Goal: Task Accomplishment & Management: Manage account settings

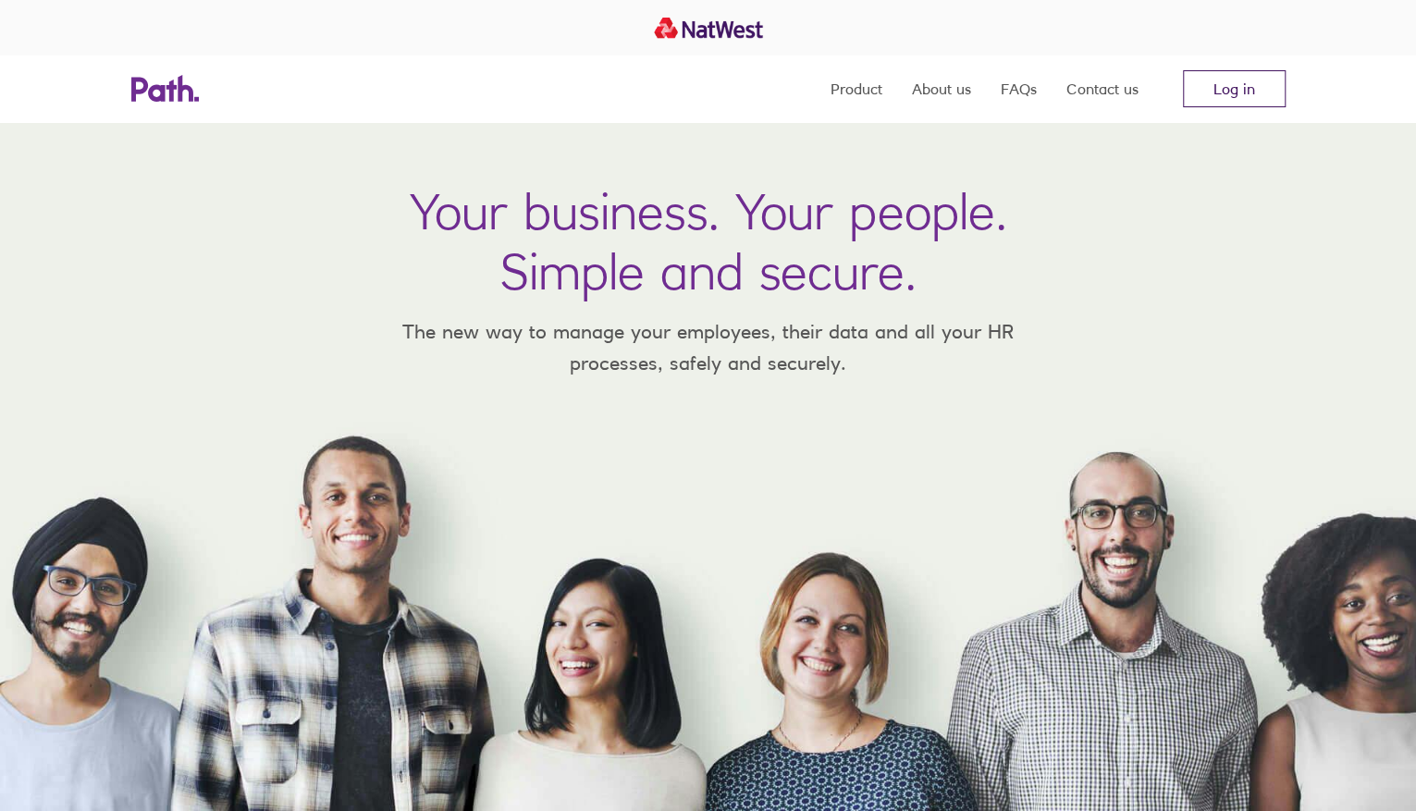
click at [1210, 99] on link "Log in" at bounding box center [1234, 88] width 103 height 37
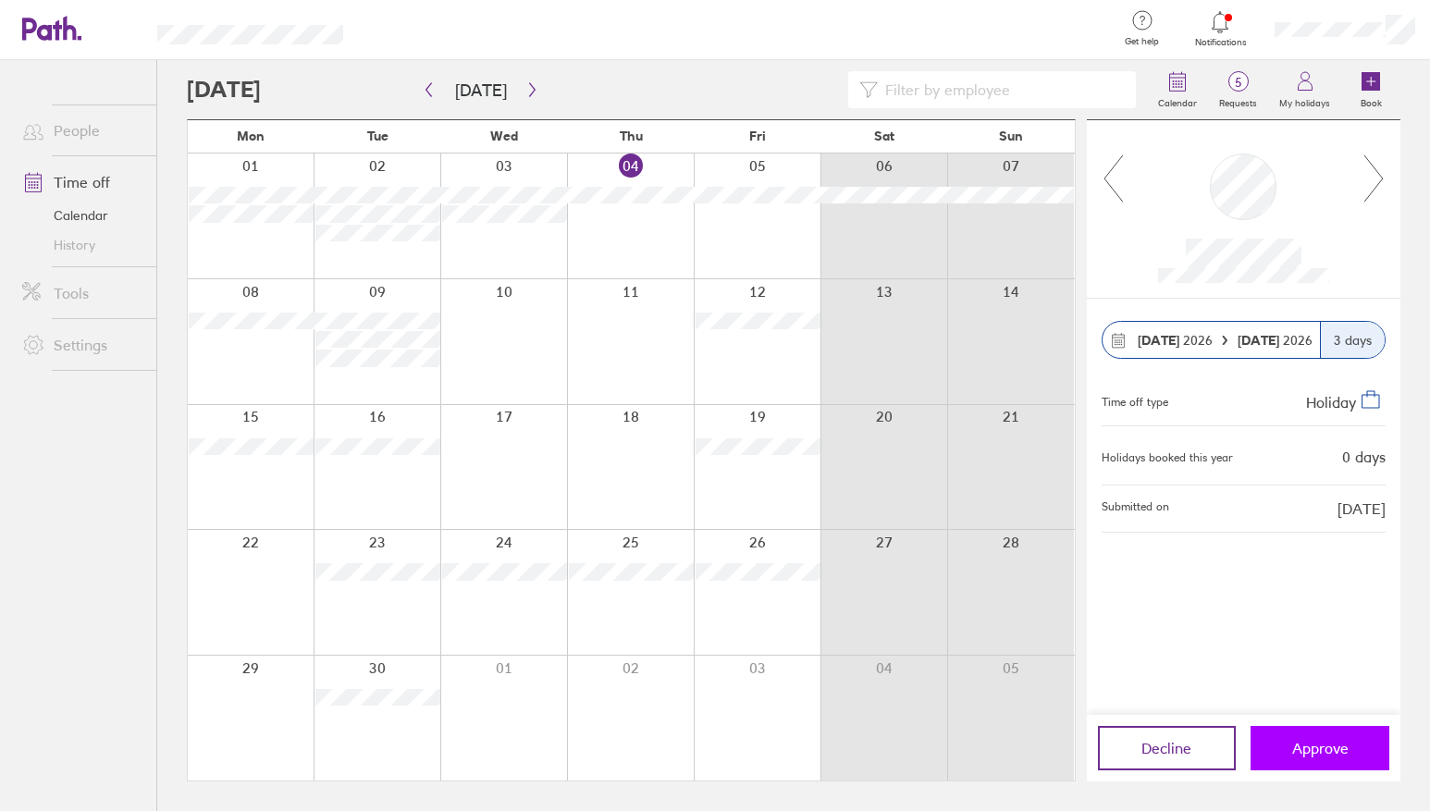
click at [1350, 752] on button "Approve" at bounding box center [1319, 748] width 139 height 44
click at [1346, 752] on span "Approve" at bounding box center [1320, 748] width 56 height 17
click at [1344, 752] on span "Approve" at bounding box center [1320, 748] width 56 height 17
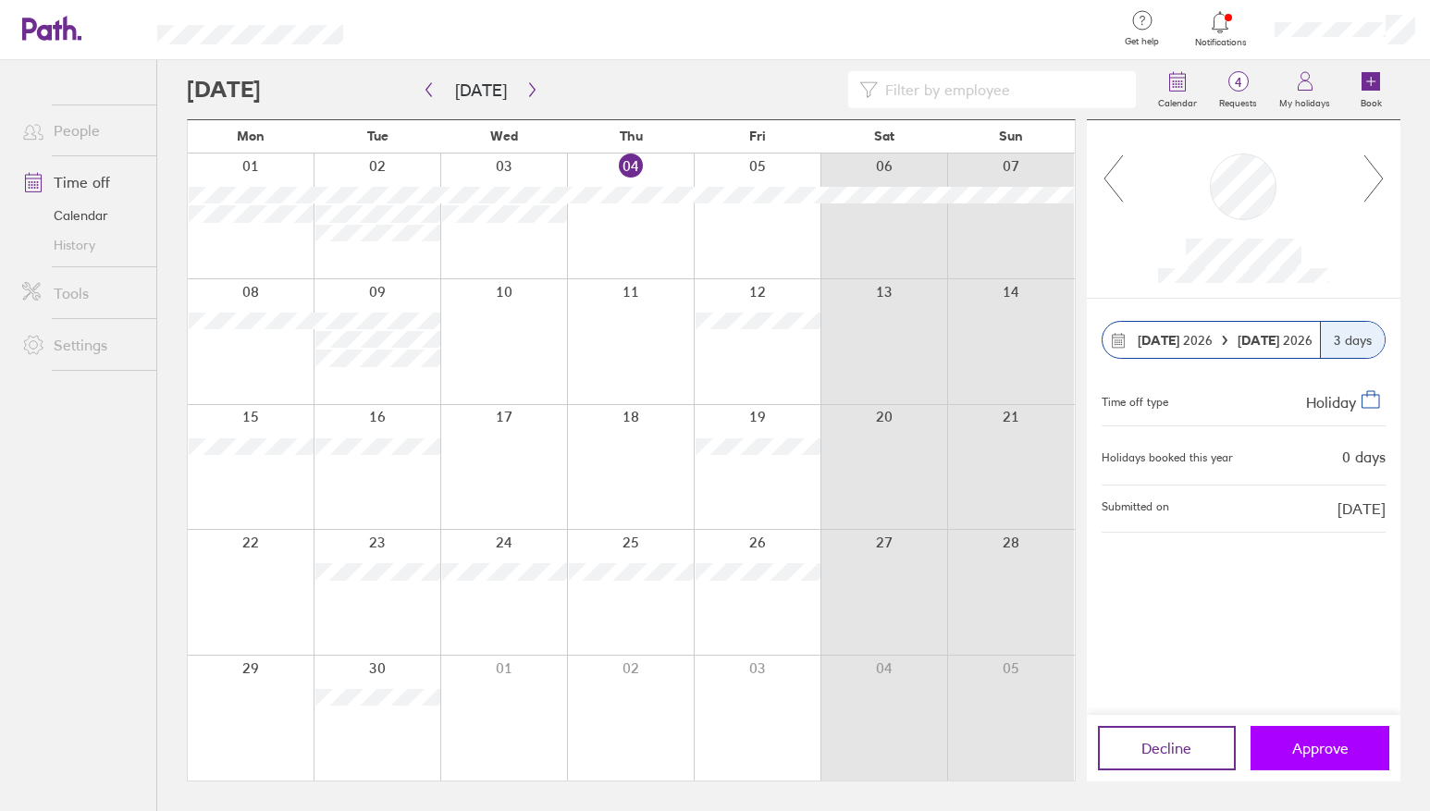
click at [1317, 736] on button "Approve" at bounding box center [1319, 748] width 139 height 44
click at [1314, 749] on span "Approve" at bounding box center [1320, 748] width 56 height 17
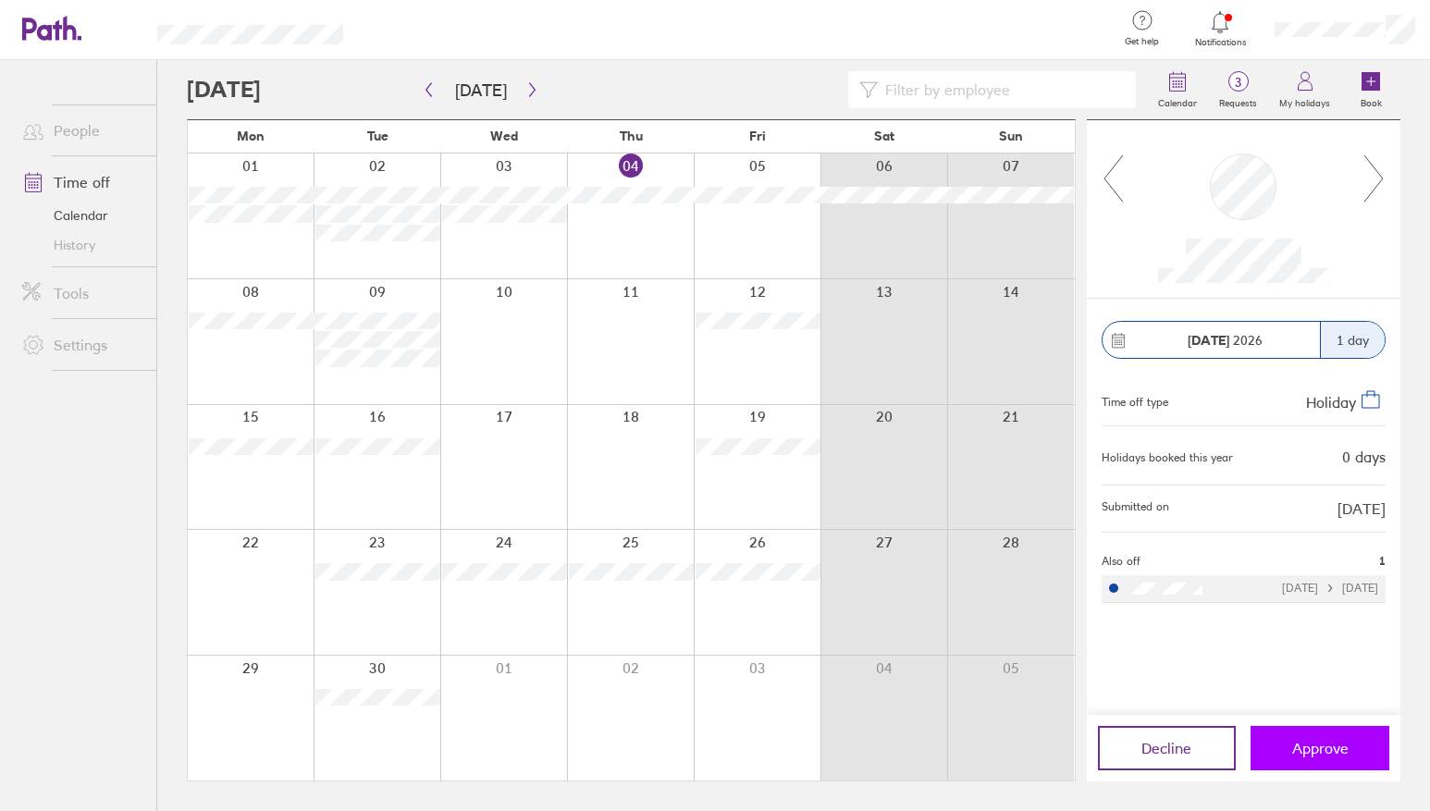
click at [1316, 750] on span "Approve" at bounding box center [1320, 748] width 56 height 17
click at [1256, 99] on label "Requests" at bounding box center [1238, 100] width 60 height 17
click at [1311, 747] on span "Approve" at bounding box center [1320, 748] width 56 height 17
click at [1222, 100] on label "Requests" at bounding box center [1238, 100] width 60 height 17
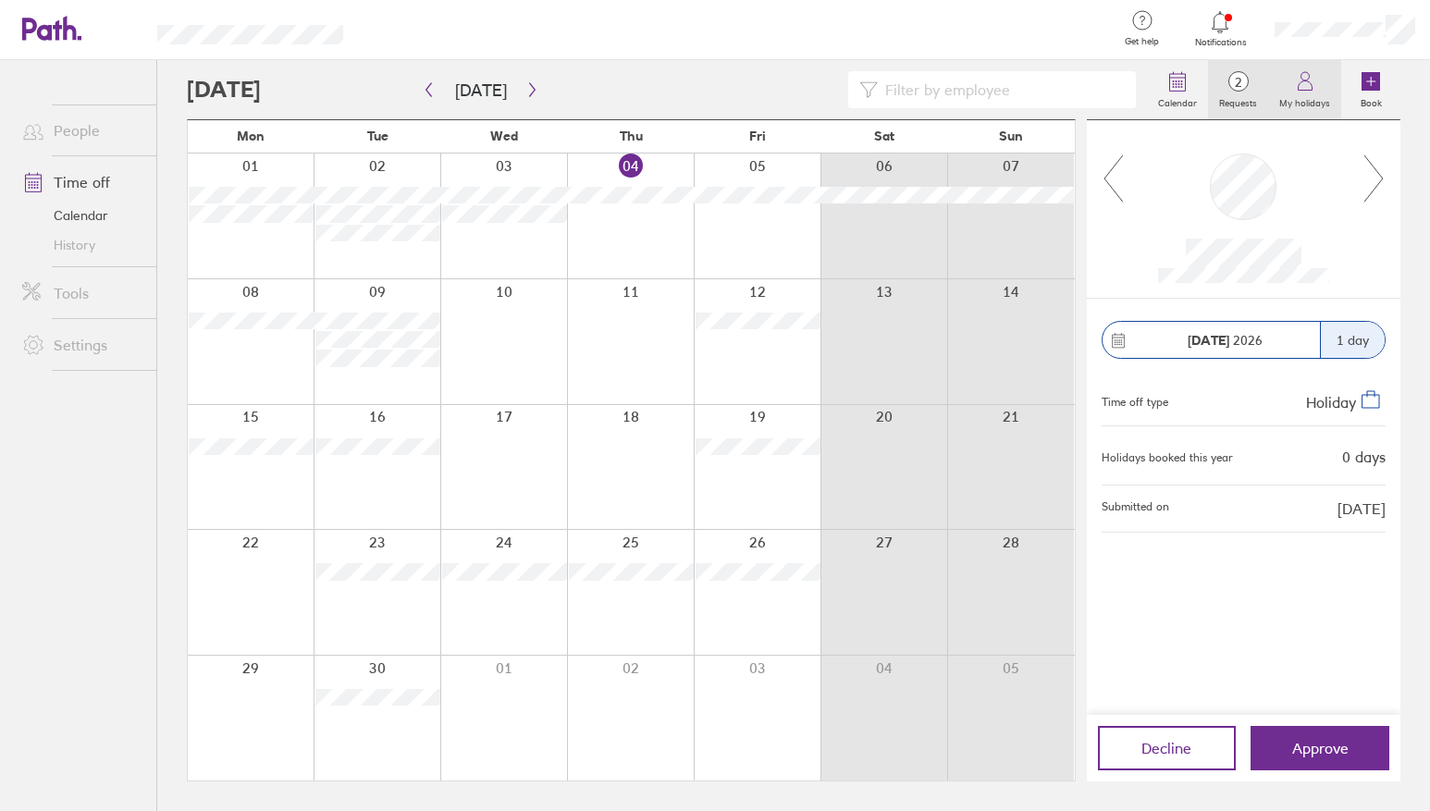
click at [1290, 94] on label "My holidays" at bounding box center [1304, 100] width 73 height 17
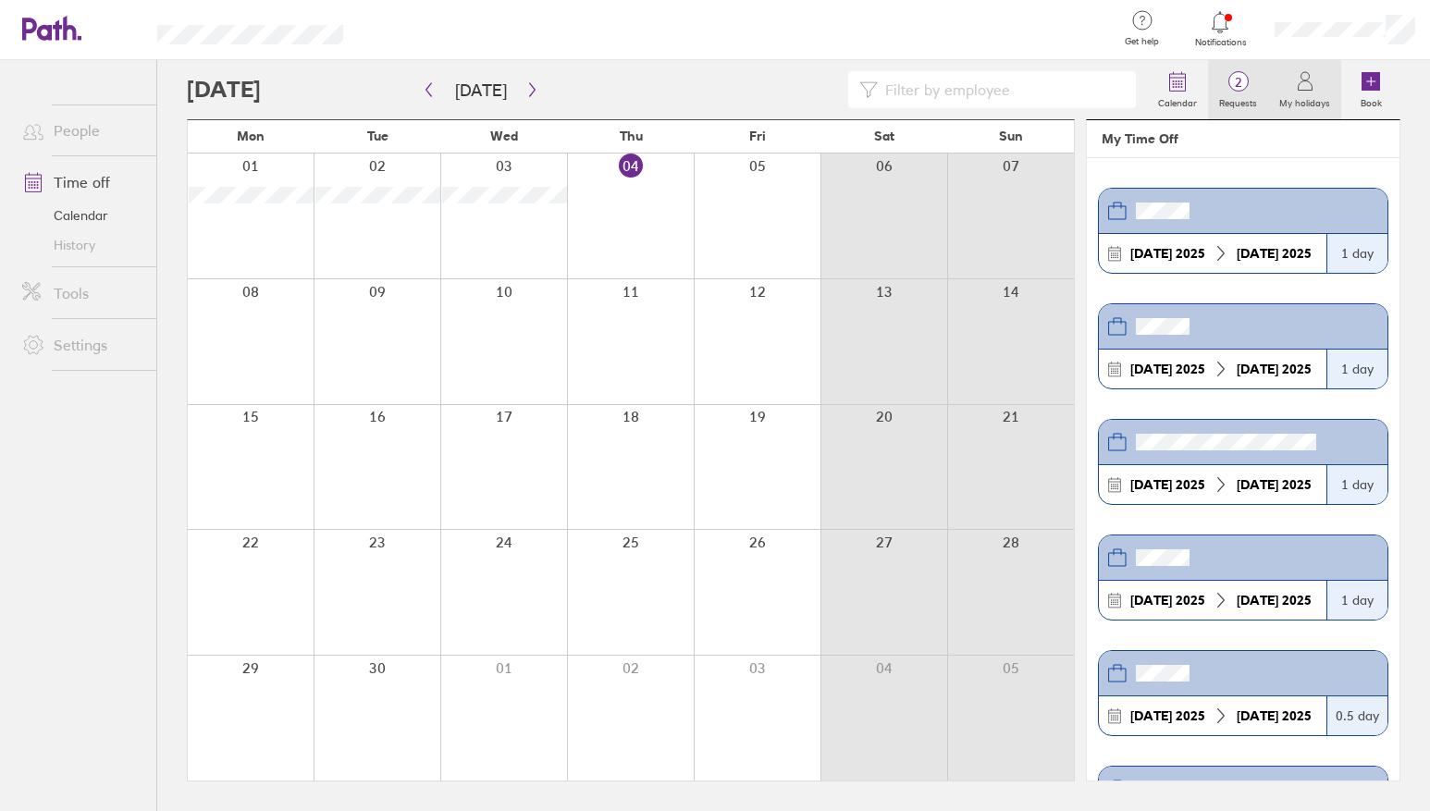
click at [1251, 97] on label "Requests" at bounding box center [1238, 100] width 60 height 17
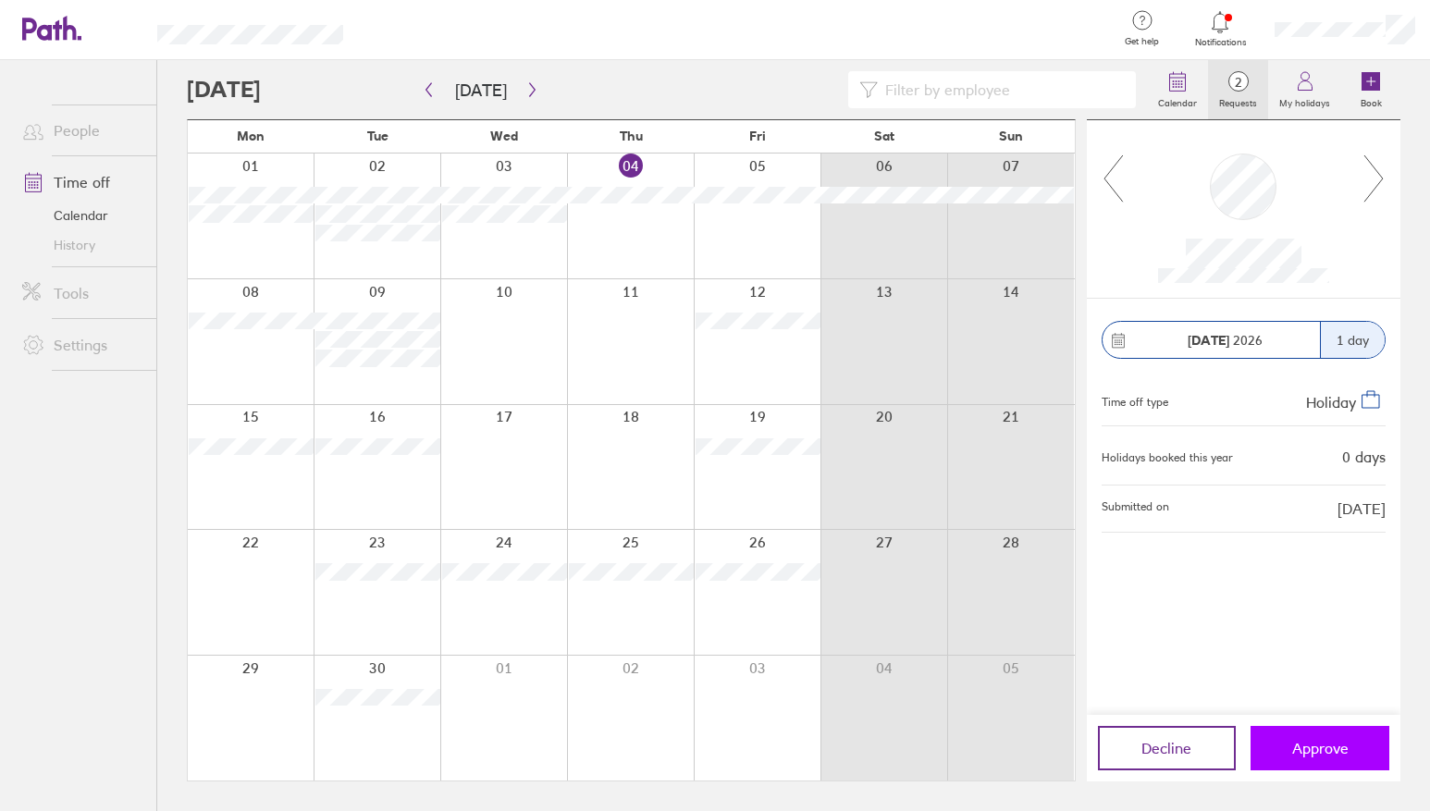
click at [1324, 751] on span "Approve" at bounding box center [1320, 748] width 56 height 17
click at [1237, 95] on label "Requests" at bounding box center [1238, 100] width 60 height 17
click at [1335, 746] on span "Approve" at bounding box center [1320, 748] width 56 height 17
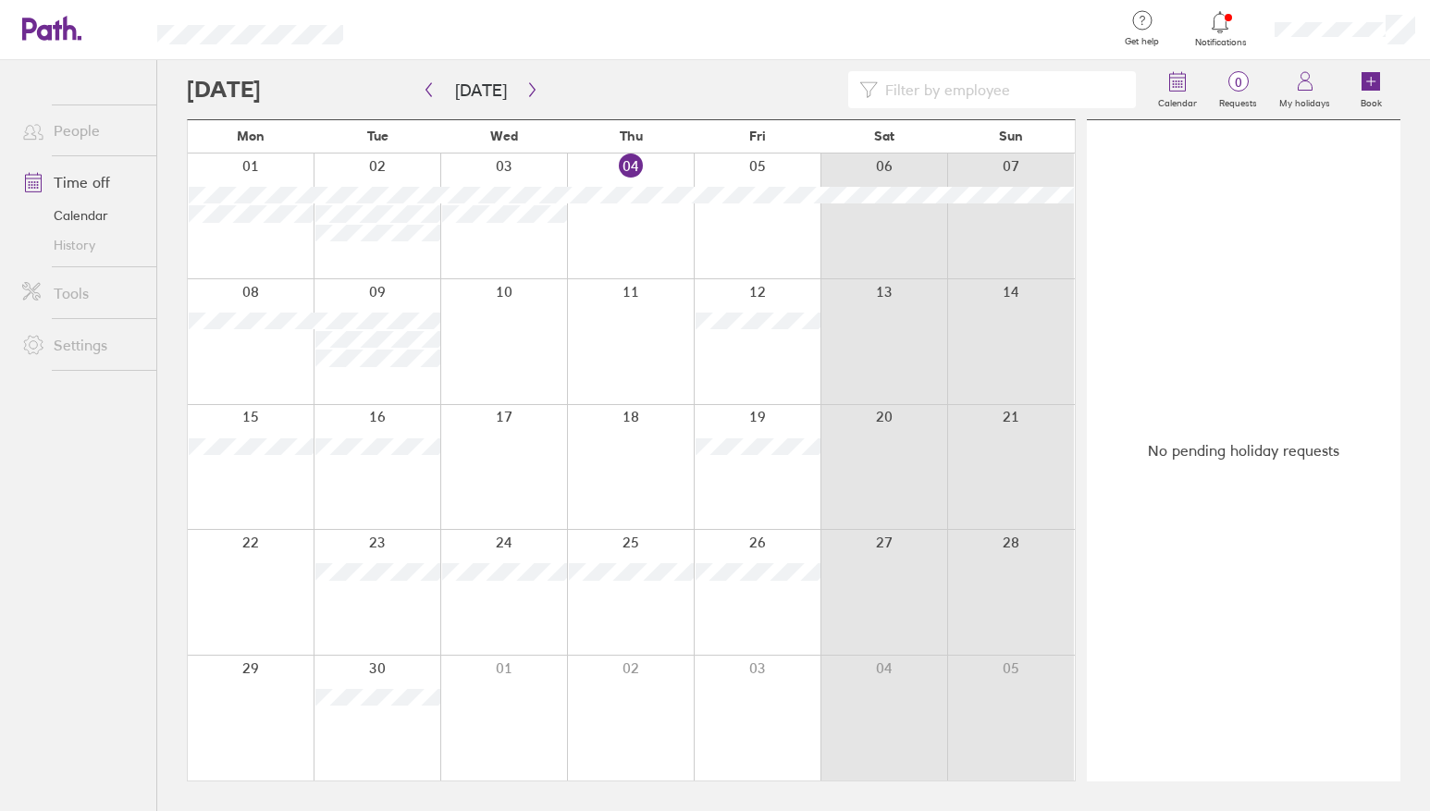
click at [651, 326] on div at bounding box center [630, 341] width 127 height 125
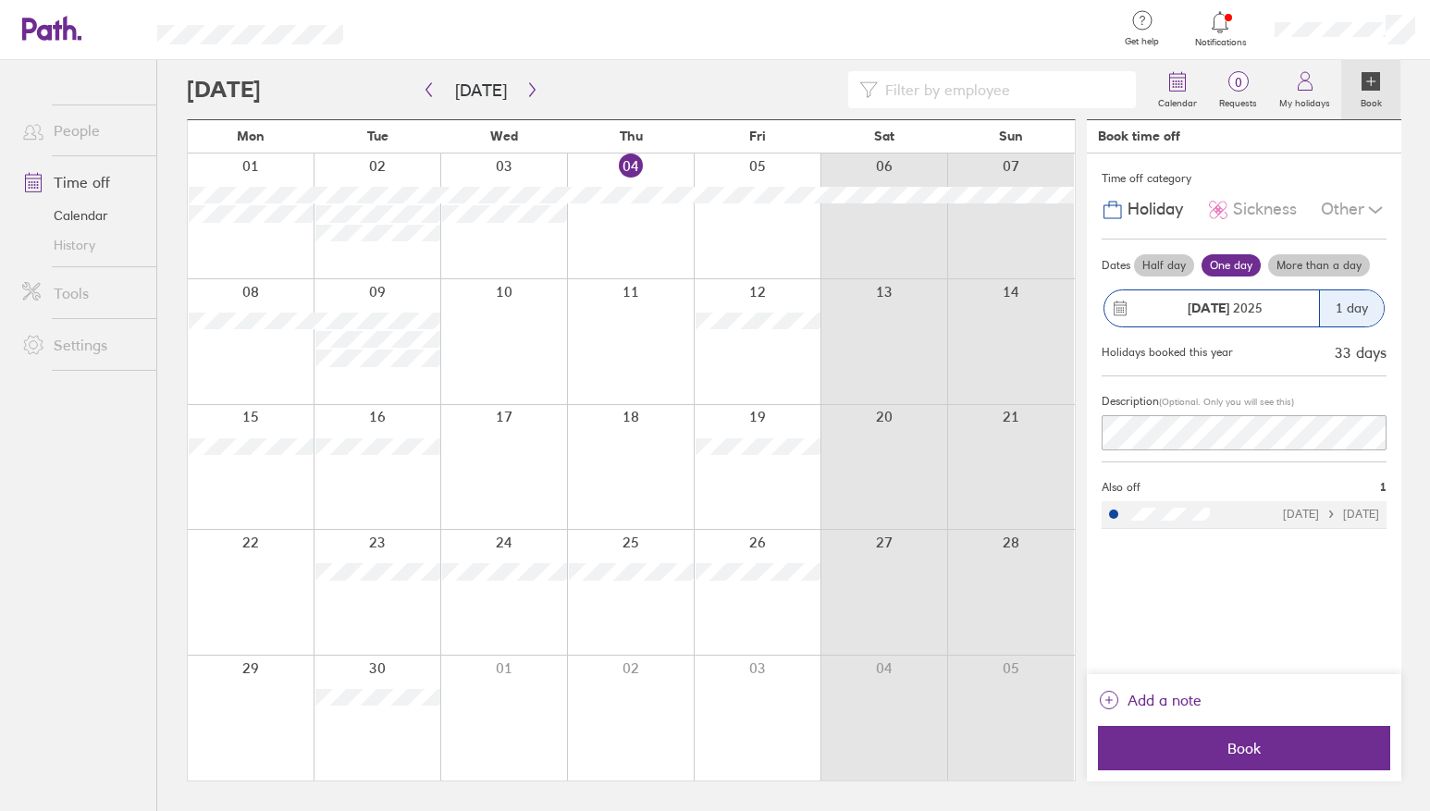
click at [1176, 267] on label "Half day" at bounding box center [1164, 265] width 60 height 22
click at [0, 0] on input "Half day" at bounding box center [0, 0] width 0 height 0
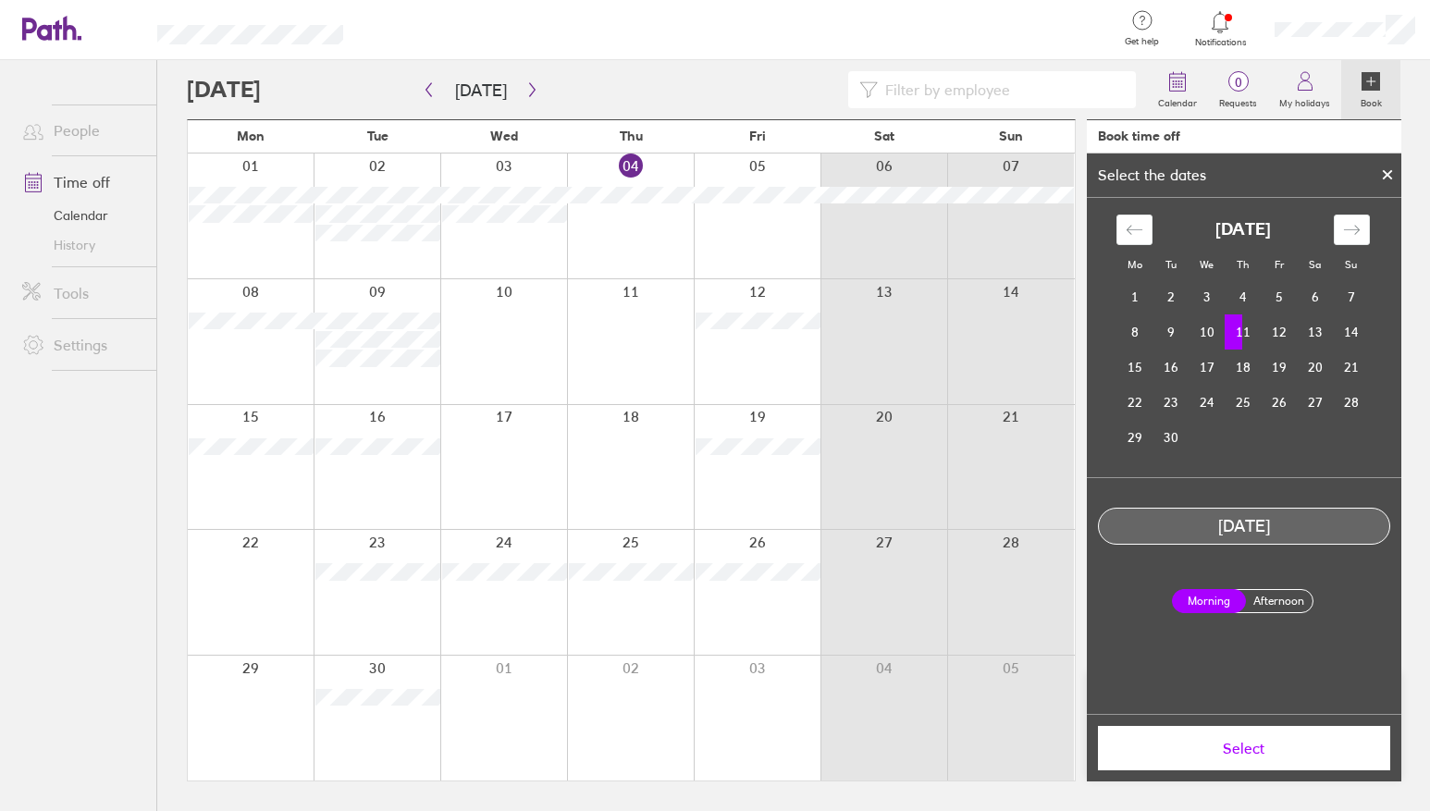
click at [1263, 745] on span "Select" at bounding box center [1244, 748] width 266 height 17
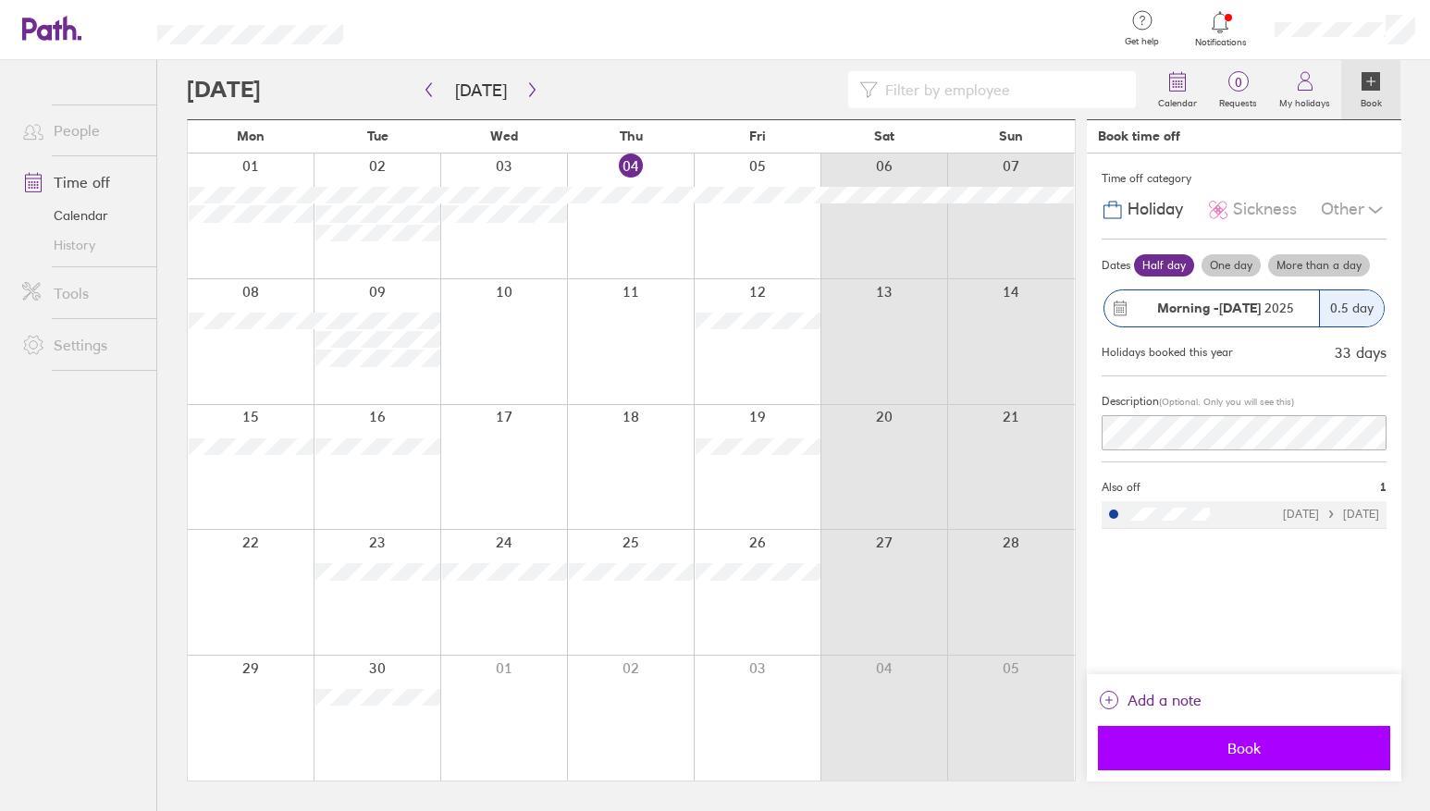
click at [1237, 750] on span "Book" at bounding box center [1244, 748] width 266 height 17
